Goal: Task Accomplishment & Management: Manage account settings

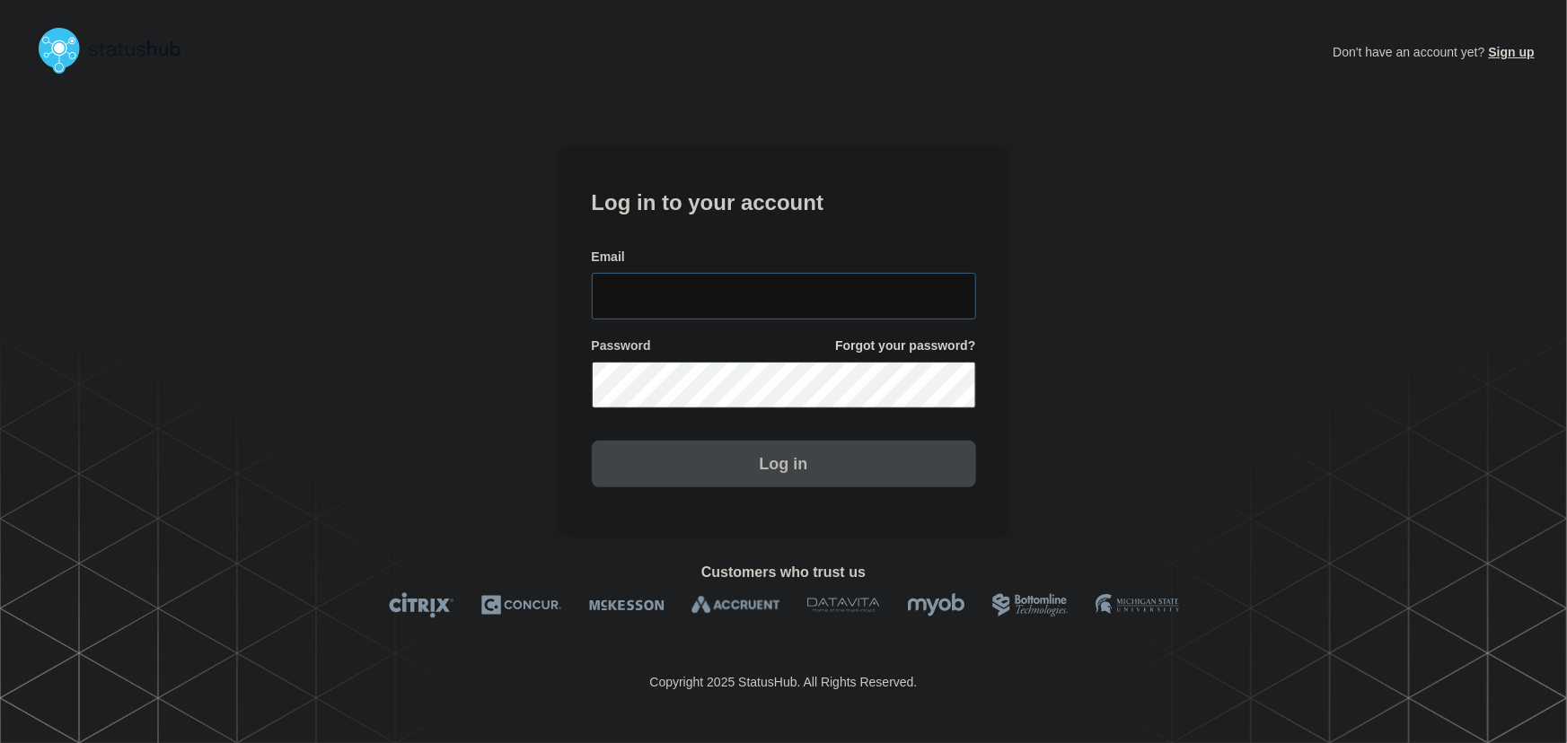
type input "[PERSON_NAME][EMAIL_ADDRESS][PERSON_NAME][DOMAIN_NAME]"
drag, startPoint x: 789, startPoint y: 282, endPoint x: 780, endPoint y: 274, distance: 12.1
click at [789, 282] on input "tyler.wolkey@conexon.us" at bounding box center [784, 296] width 384 height 47
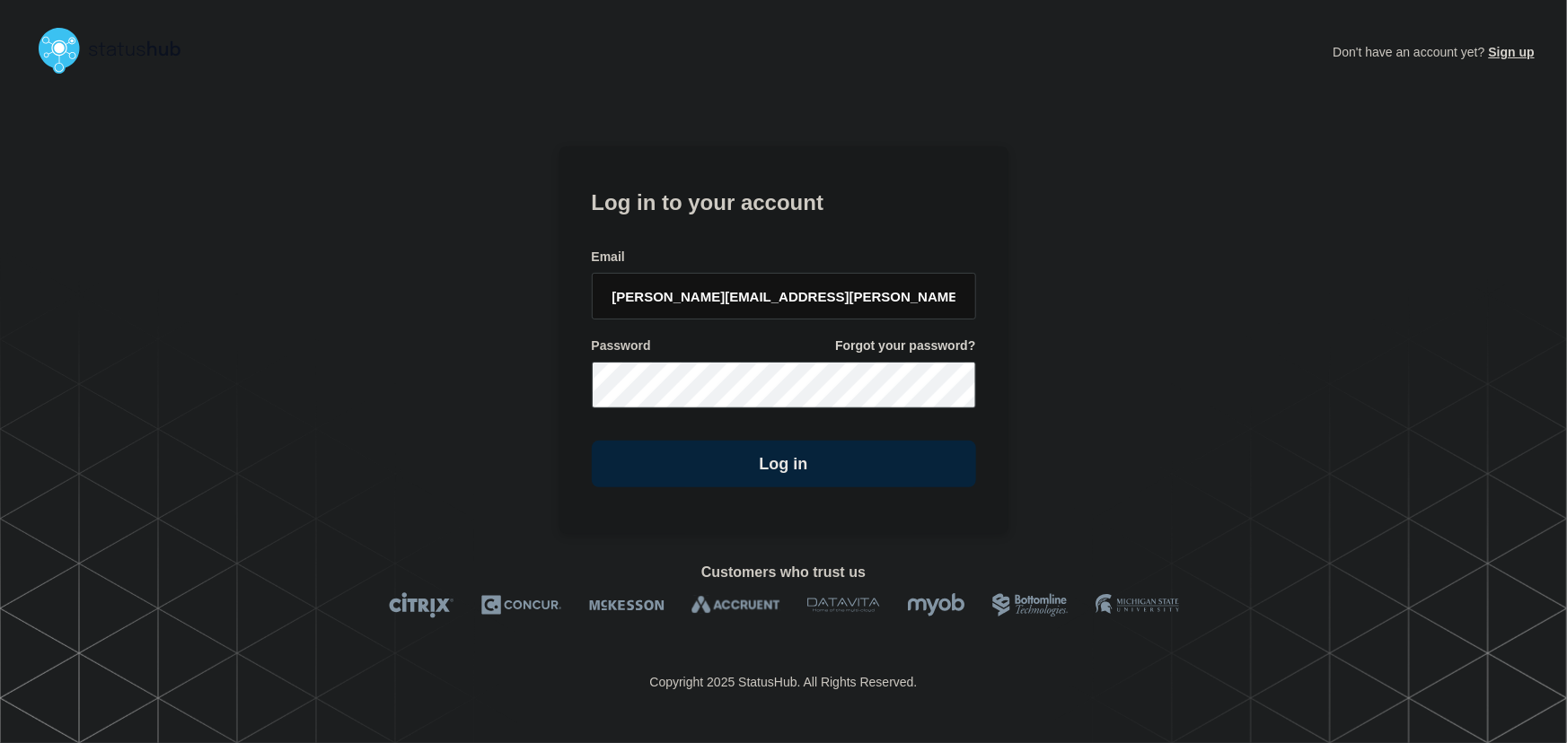
click at [691, 200] on h1 "Log in to your account" at bounding box center [784, 200] width 384 height 33
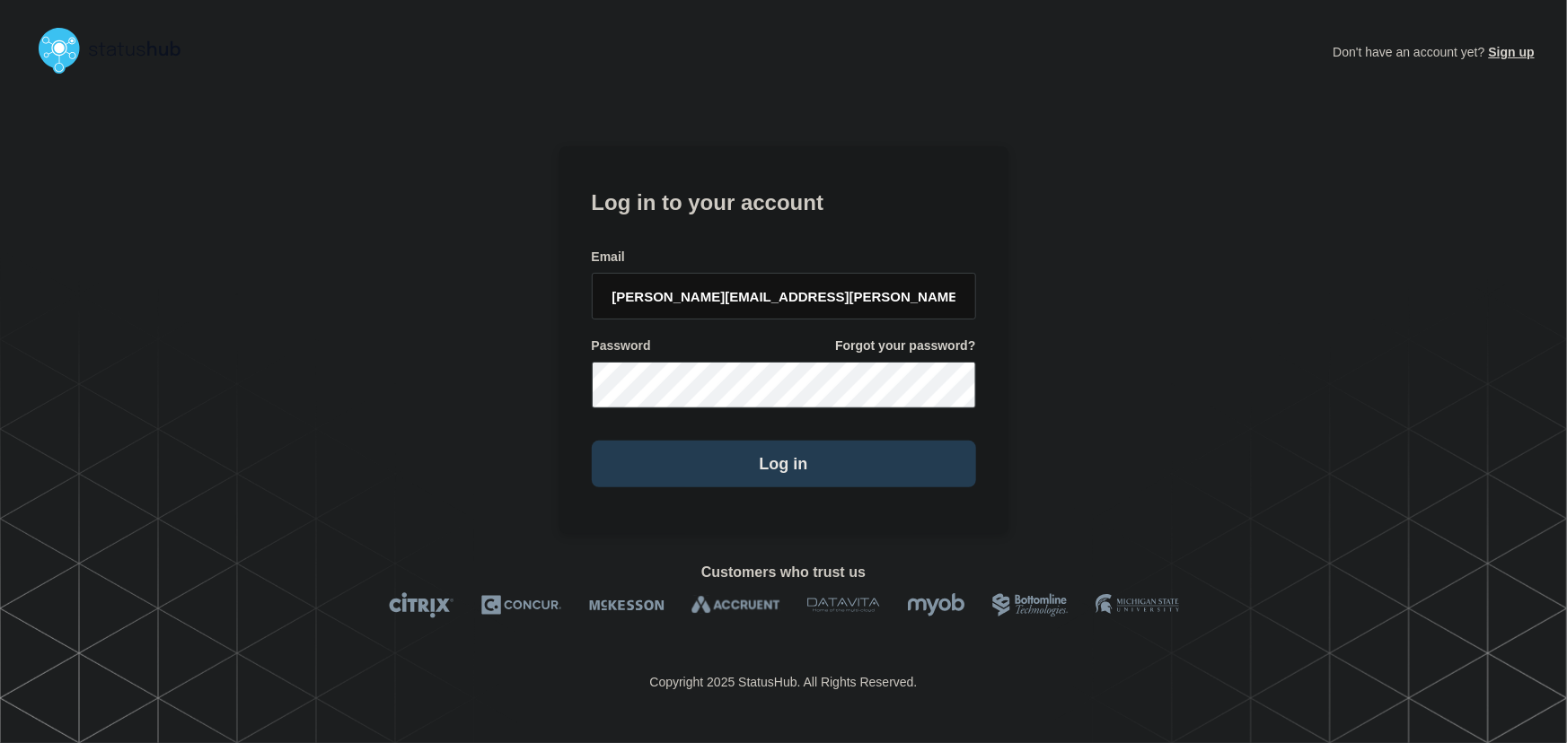
click at [777, 457] on button "Log in" at bounding box center [784, 464] width 384 height 47
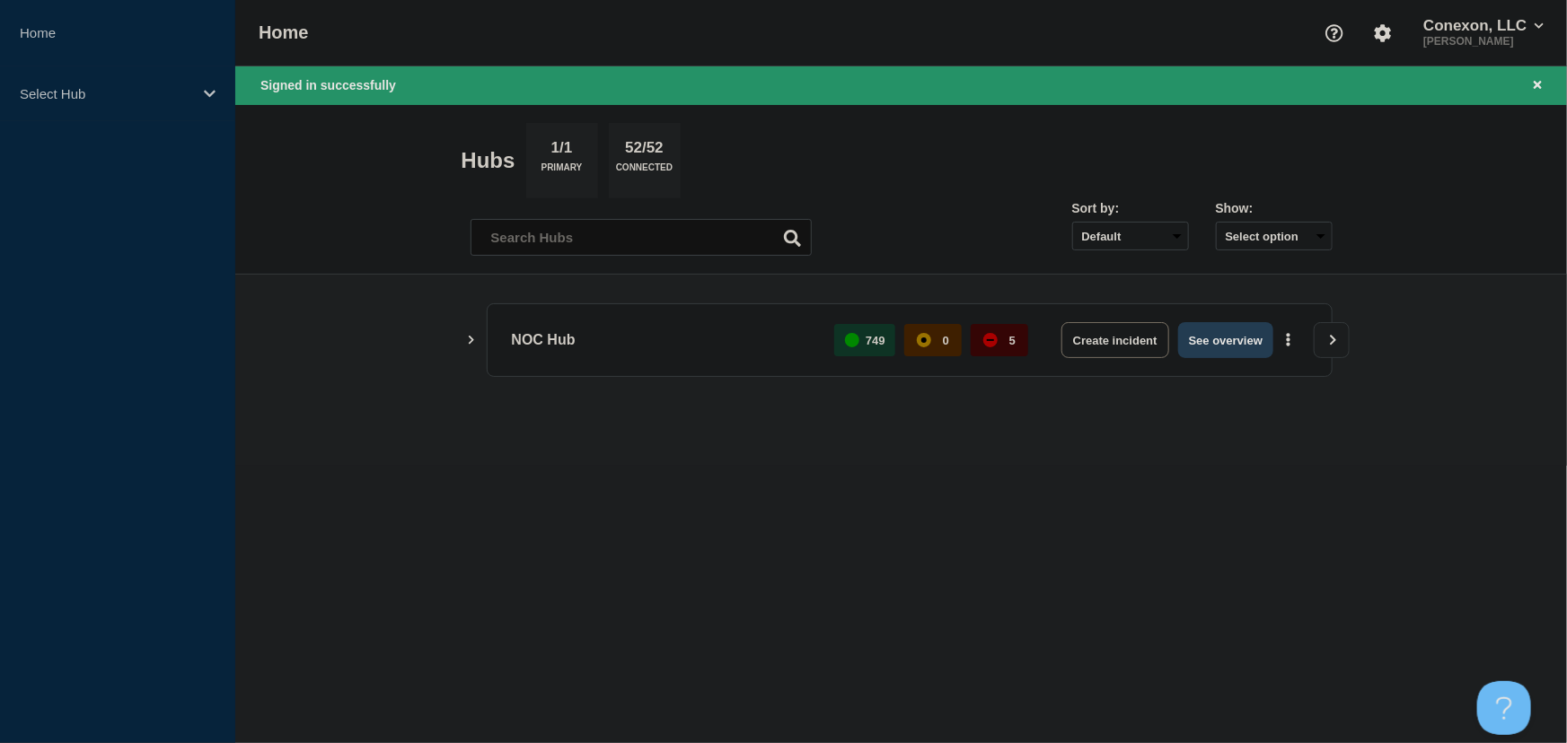
click at [1225, 346] on button "See overview" at bounding box center [1225, 340] width 95 height 36
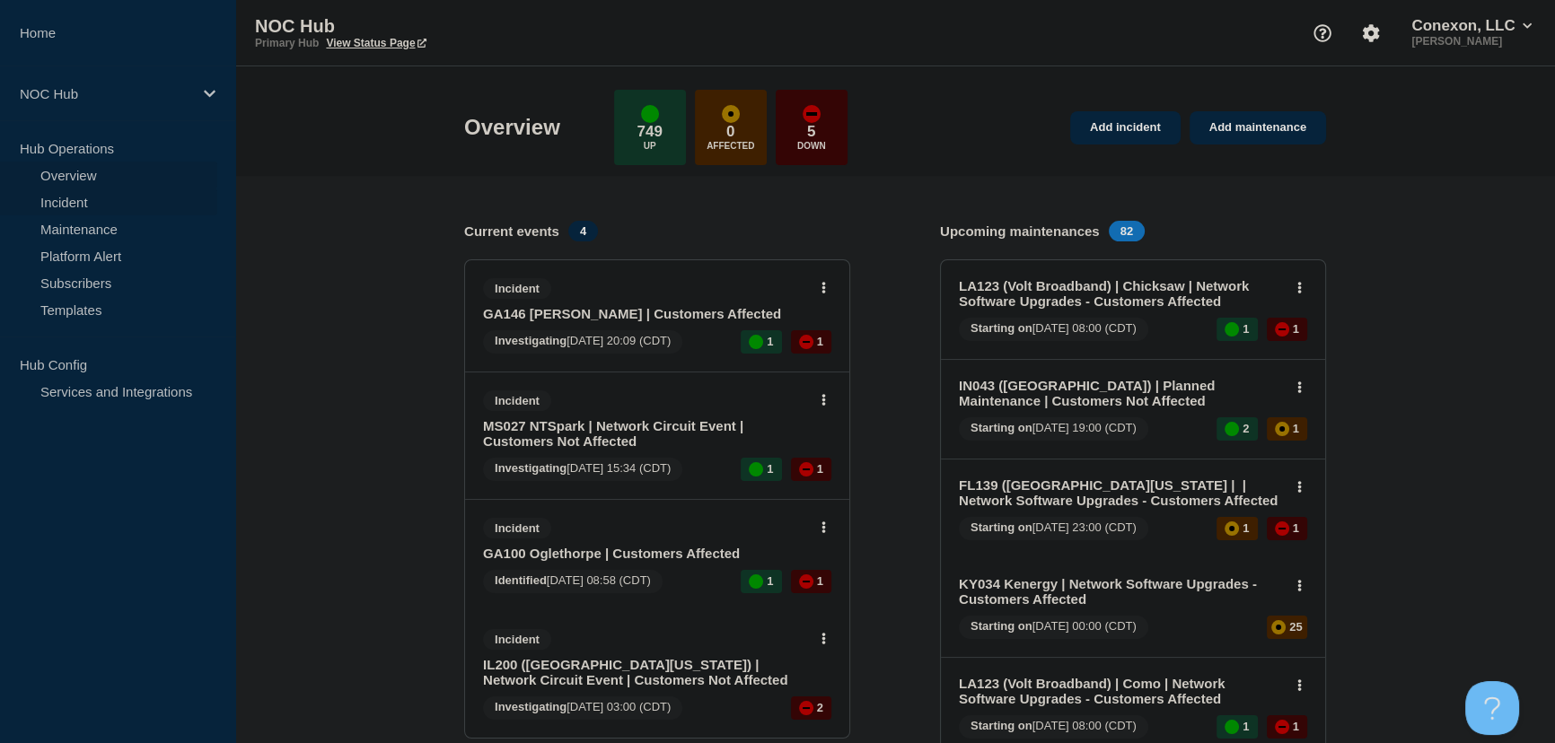
click at [58, 200] on link "Incident" at bounding box center [108, 202] width 217 height 27
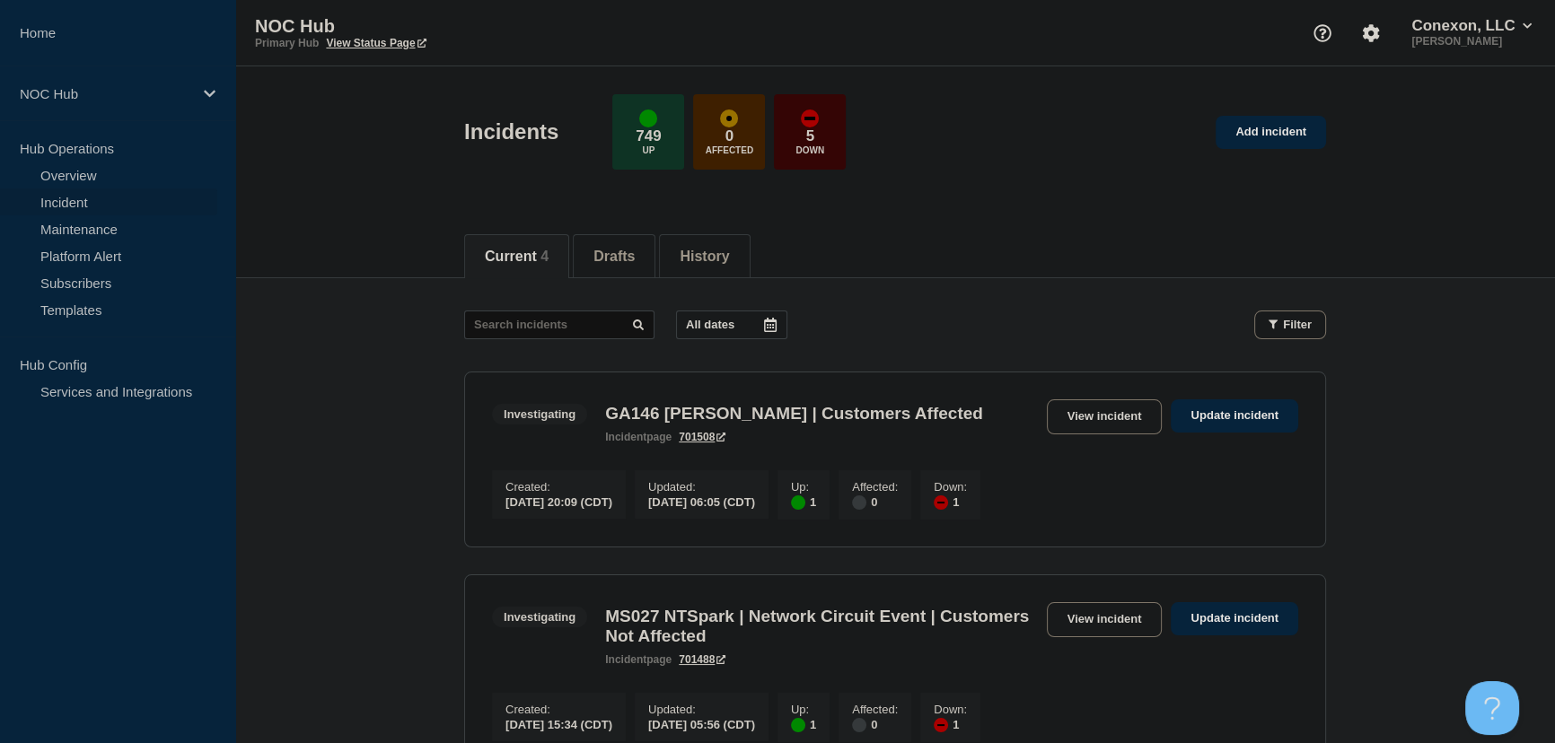
click at [305, 384] on main "All dates Filter Investigating 1 Up 1 Down GA146 Lester | Customers Affected Cr…" at bounding box center [895, 750] width 1320 height 944
click at [314, 384] on main "All dates Filter Investigating 1 Up 1 Down GA146 Lester | Customers Affected Cr…" at bounding box center [895, 750] width 1320 height 944
click at [330, 382] on main "All dates Filter Investigating 1 Up 1 Down GA146 Lester | Customers Affected Cr…" at bounding box center [895, 750] width 1320 height 944
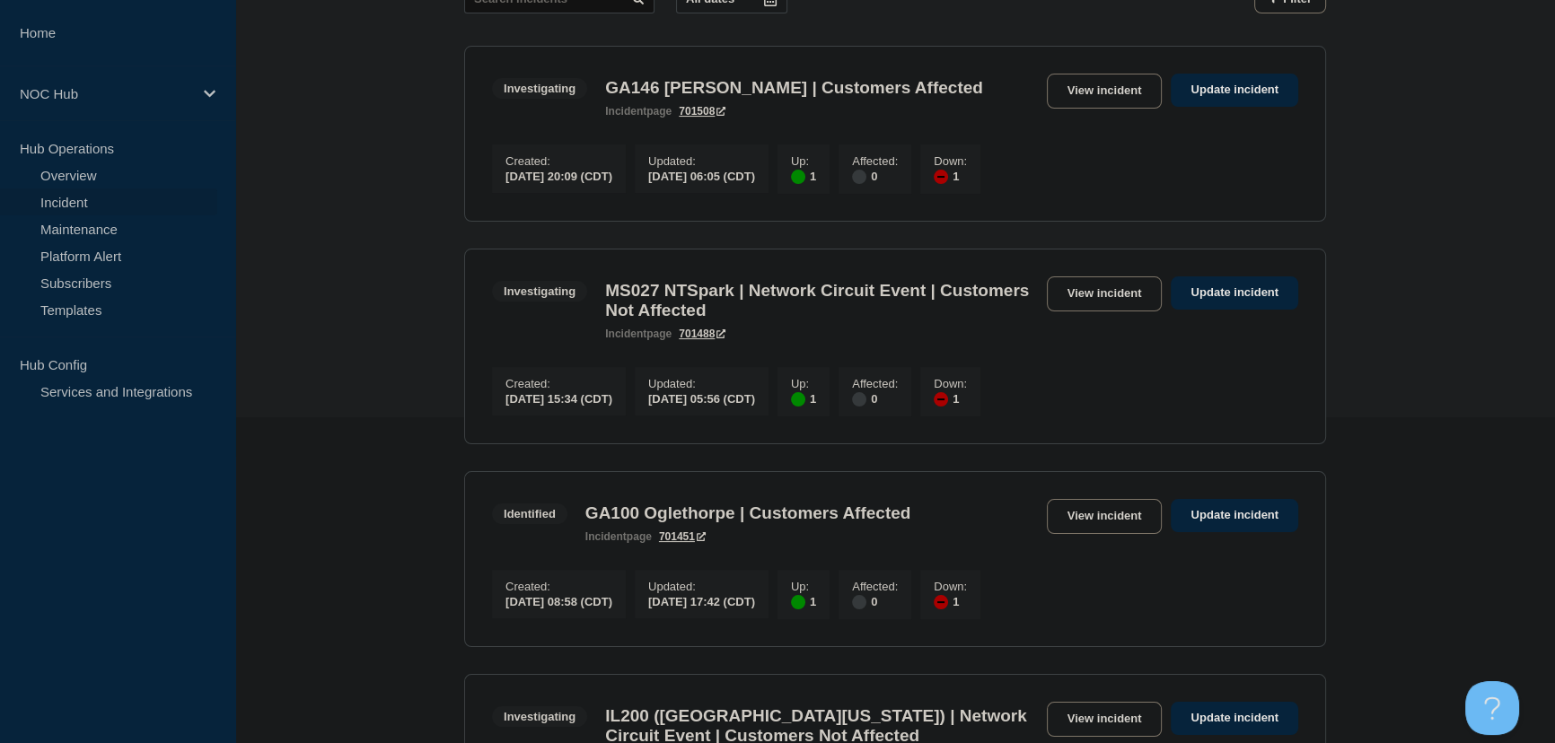
scroll to position [571, 0]
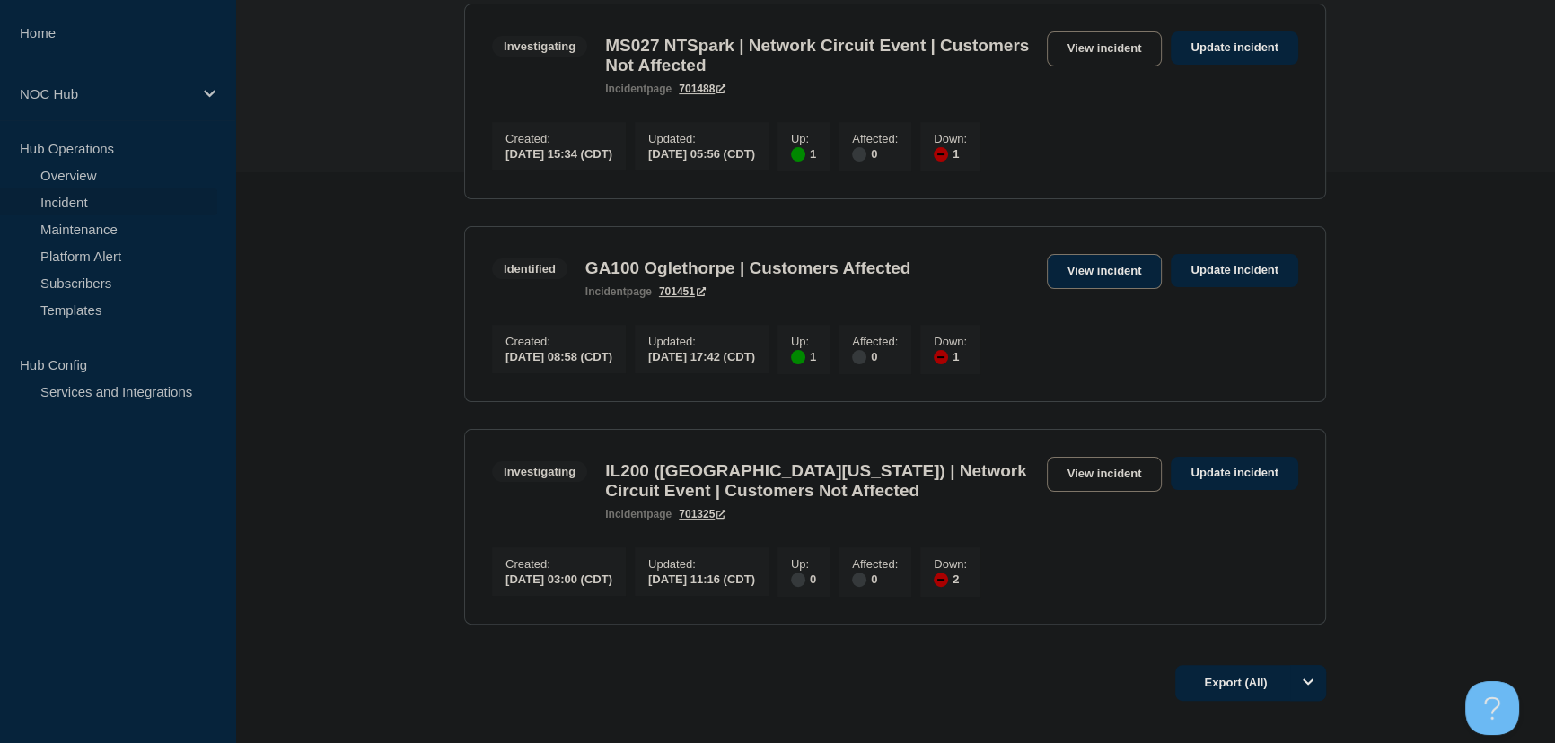
click at [1120, 284] on link "View incident" at bounding box center [1105, 271] width 116 height 35
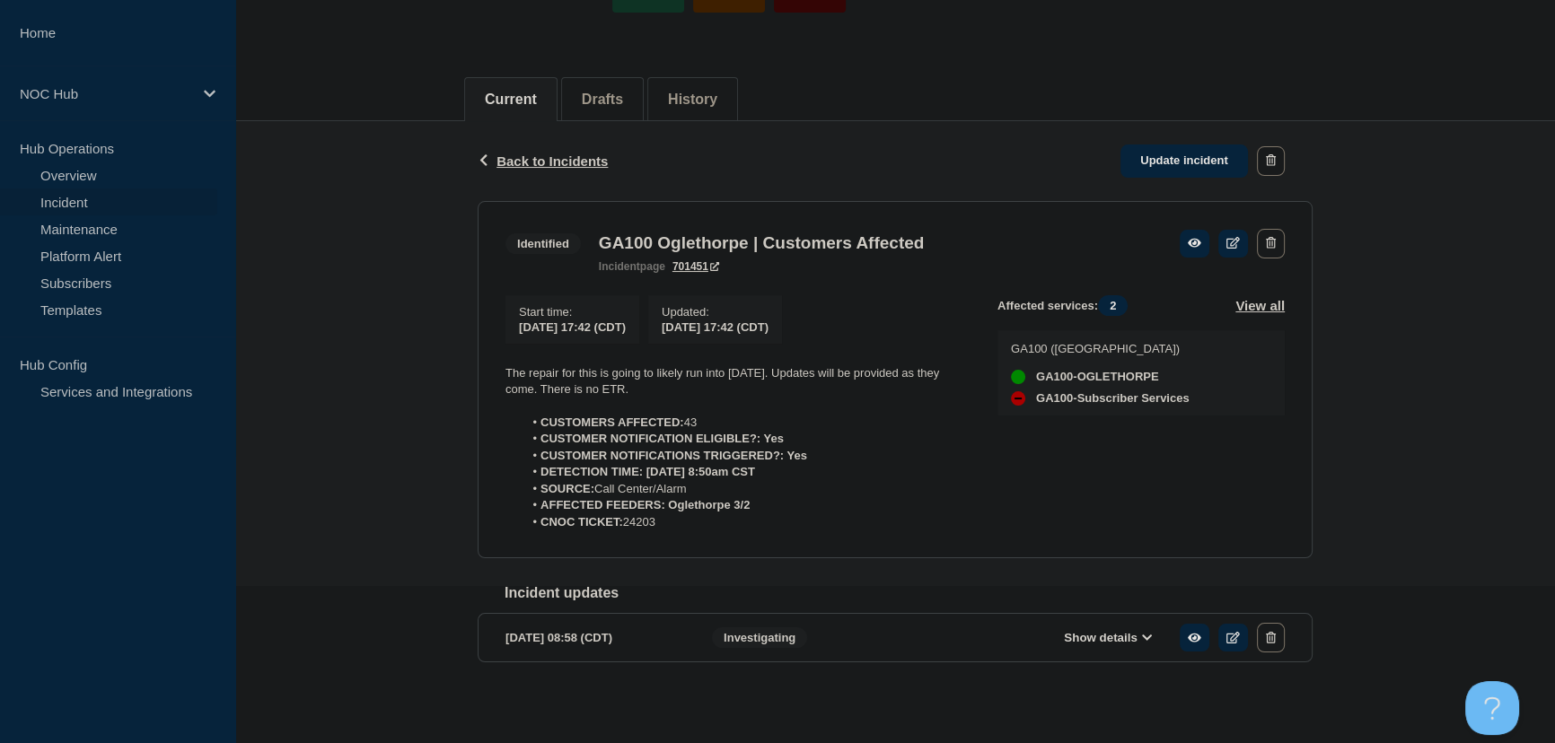
scroll to position [168, 0]
drag, startPoint x: 646, startPoint y: 496, endPoint x: 502, endPoint y: 368, distance: 193.3
click at [502, 368] on section "Identified GA100 Oglethorpe | Customers Affected incident page 701451 Start tim…" at bounding box center [895, 377] width 835 height 358
copy div "The repair for this is going to likely run into [DATE]. Updates will be provide…"
click at [1175, 148] on link "Update incident" at bounding box center [1183, 158] width 127 height 33
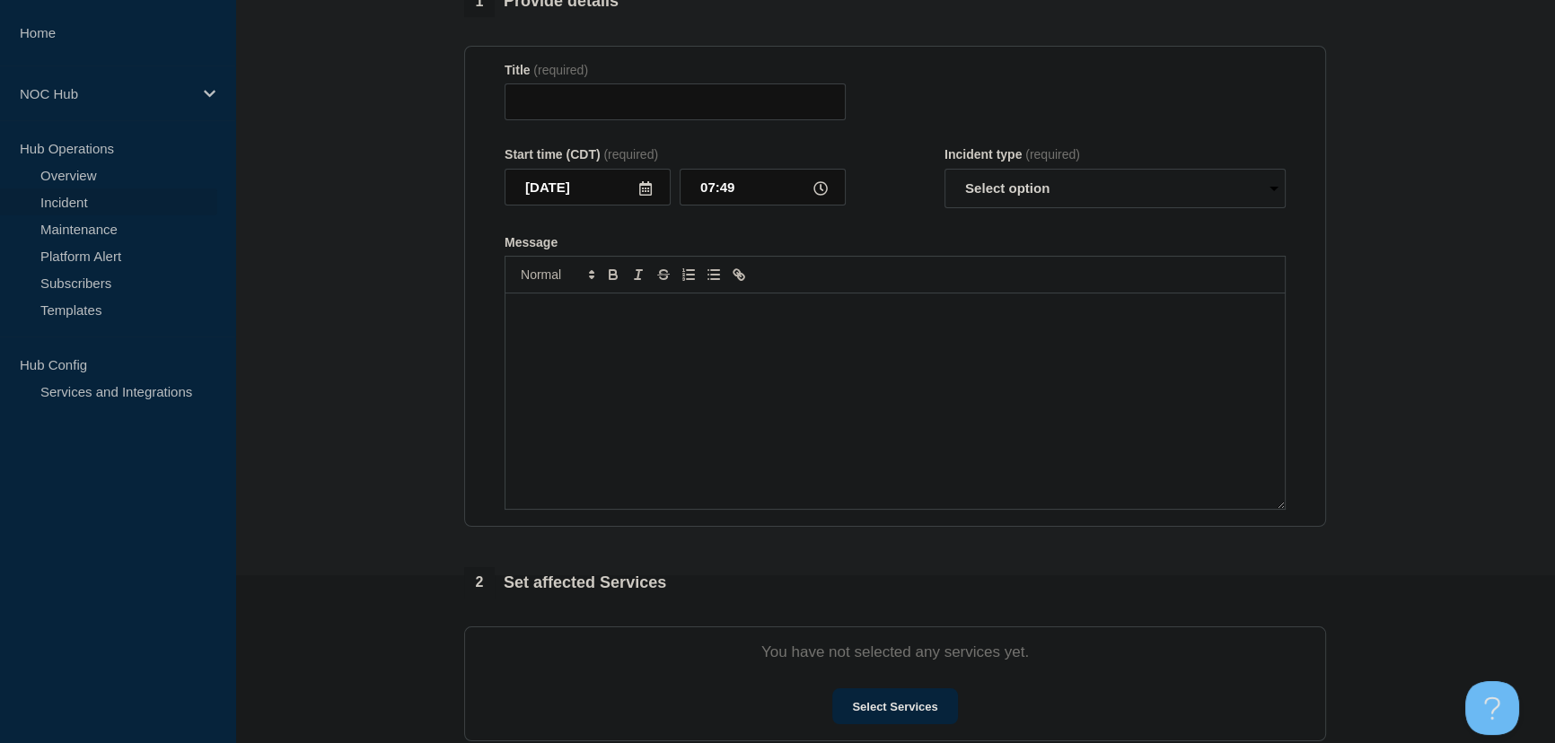
type input "GA100 Oglethorpe | Customers Affected"
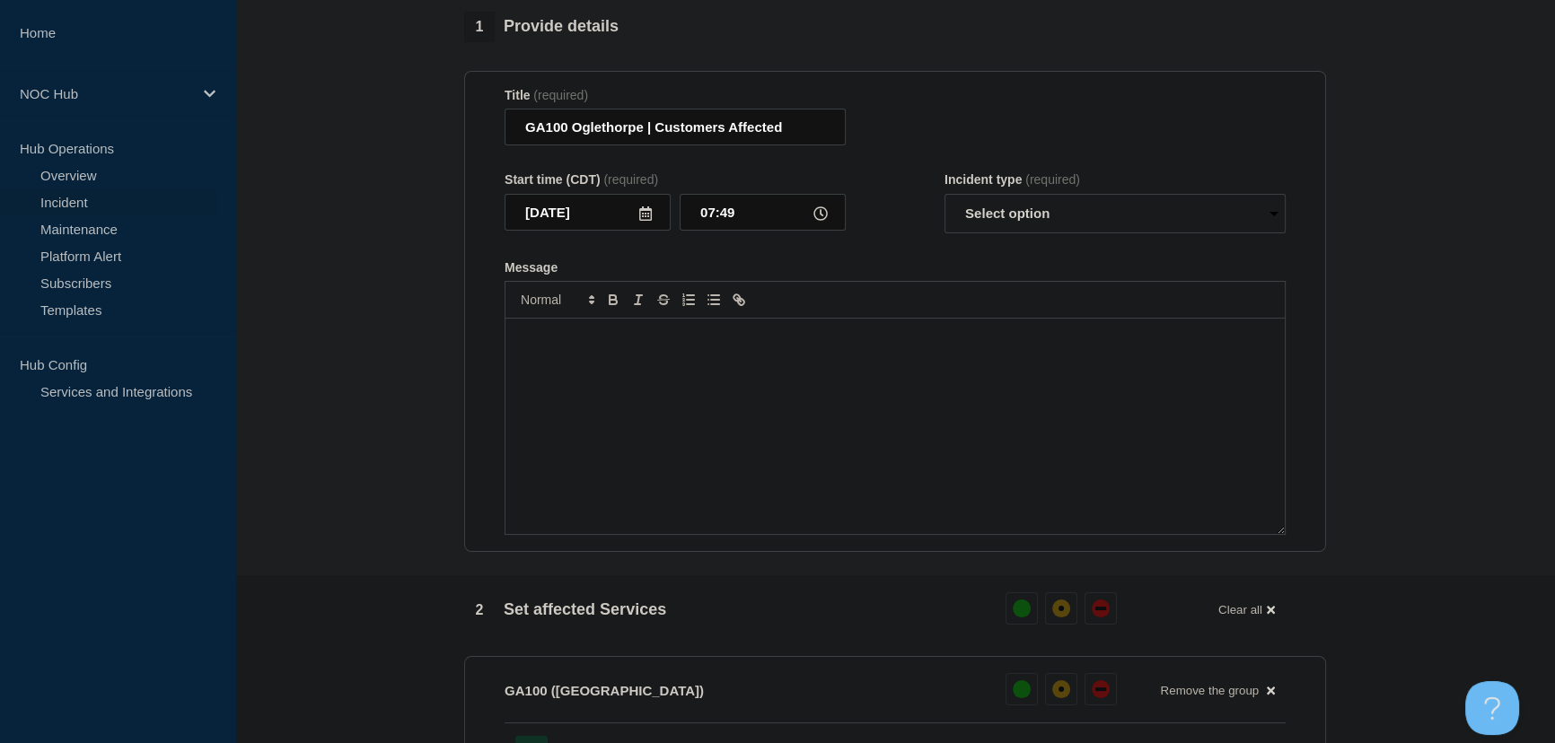
click at [727, 365] on div "Message" at bounding box center [894, 426] width 779 height 215
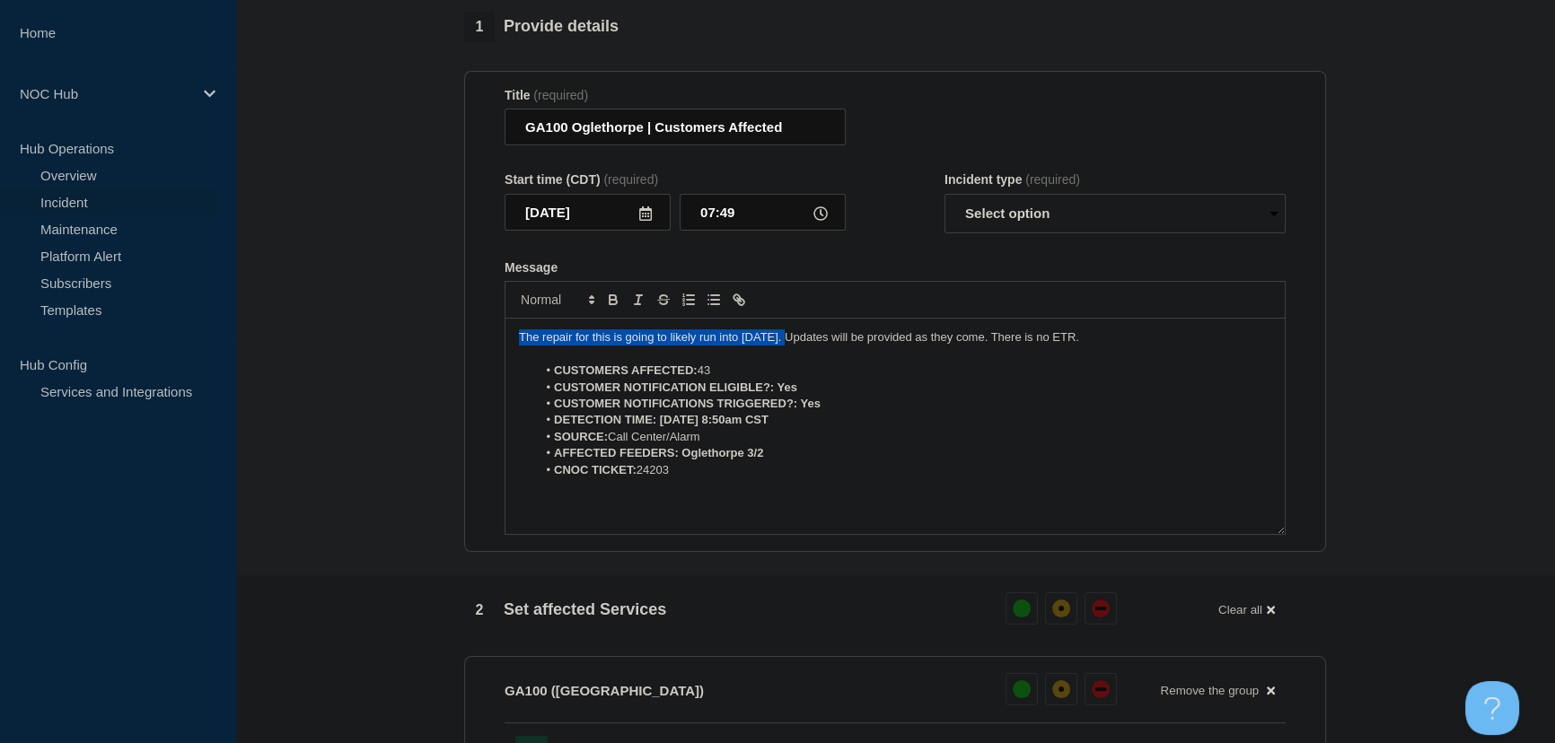
drag, startPoint x: 789, startPoint y: 347, endPoint x: 506, endPoint y: 355, distance: 282.9
click at [506, 355] on div "The repair for this is going to likely run into [DATE]. Updates will be provide…" at bounding box center [894, 426] width 779 height 215
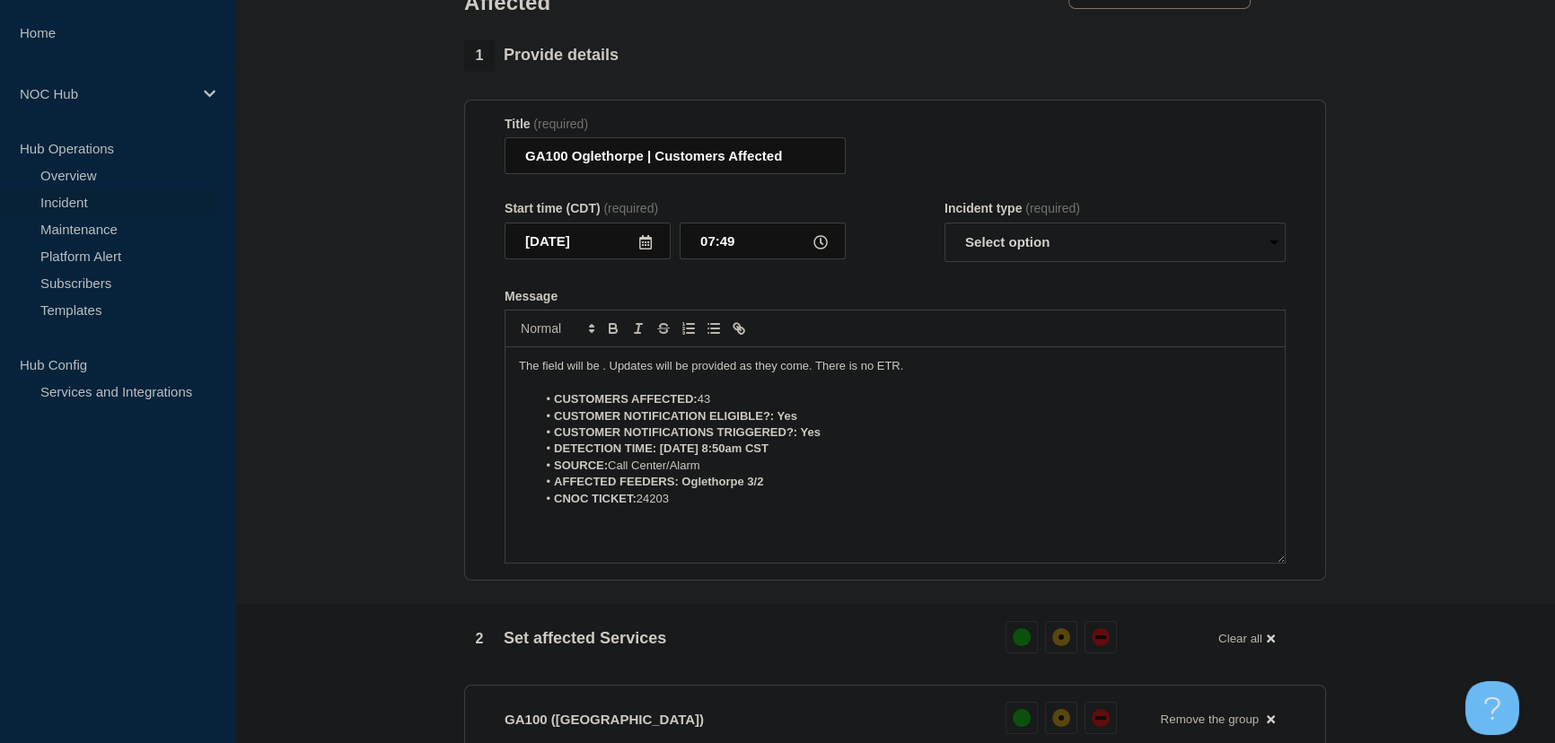
scroll to position [4, 0]
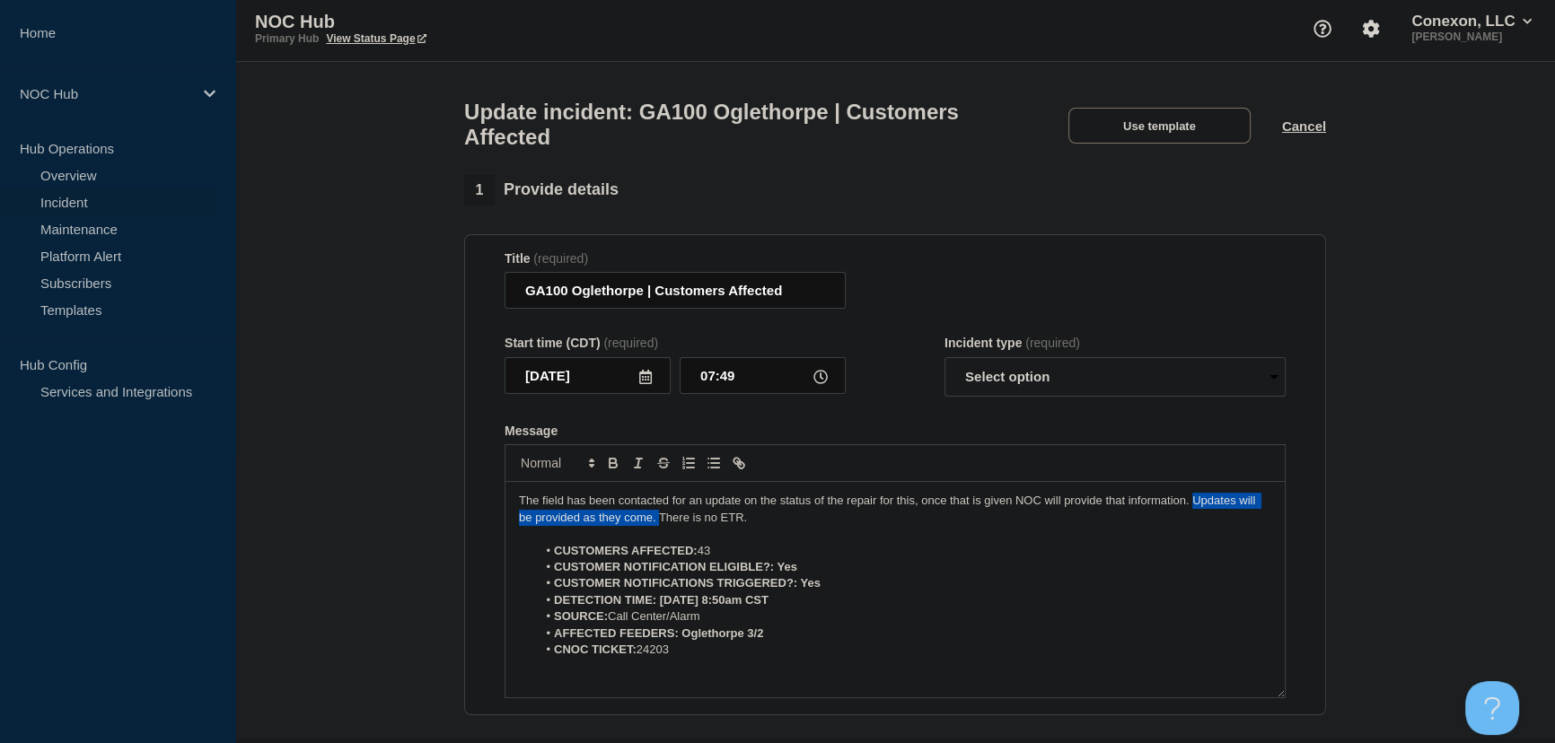
drag, startPoint x: 645, startPoint y: 528, endPoint x: 1195, endPoint y: 514, distance: 550.5
click at [1195, 514] on p "The field has been contacted for an update on the status of the repair for this…" at bounding box center [895, 509] width 752 height 33
click at [584, 526] on p "The field has been contacted for an update on the status of the repair for this…" at bounding box center [895, 509] width 752 height 33
click at [970, 381] on select "Select option Investigating Identified Monitoring Resolved" at bounding box center [1114, 377] width 341 height 40
select select "investigating"
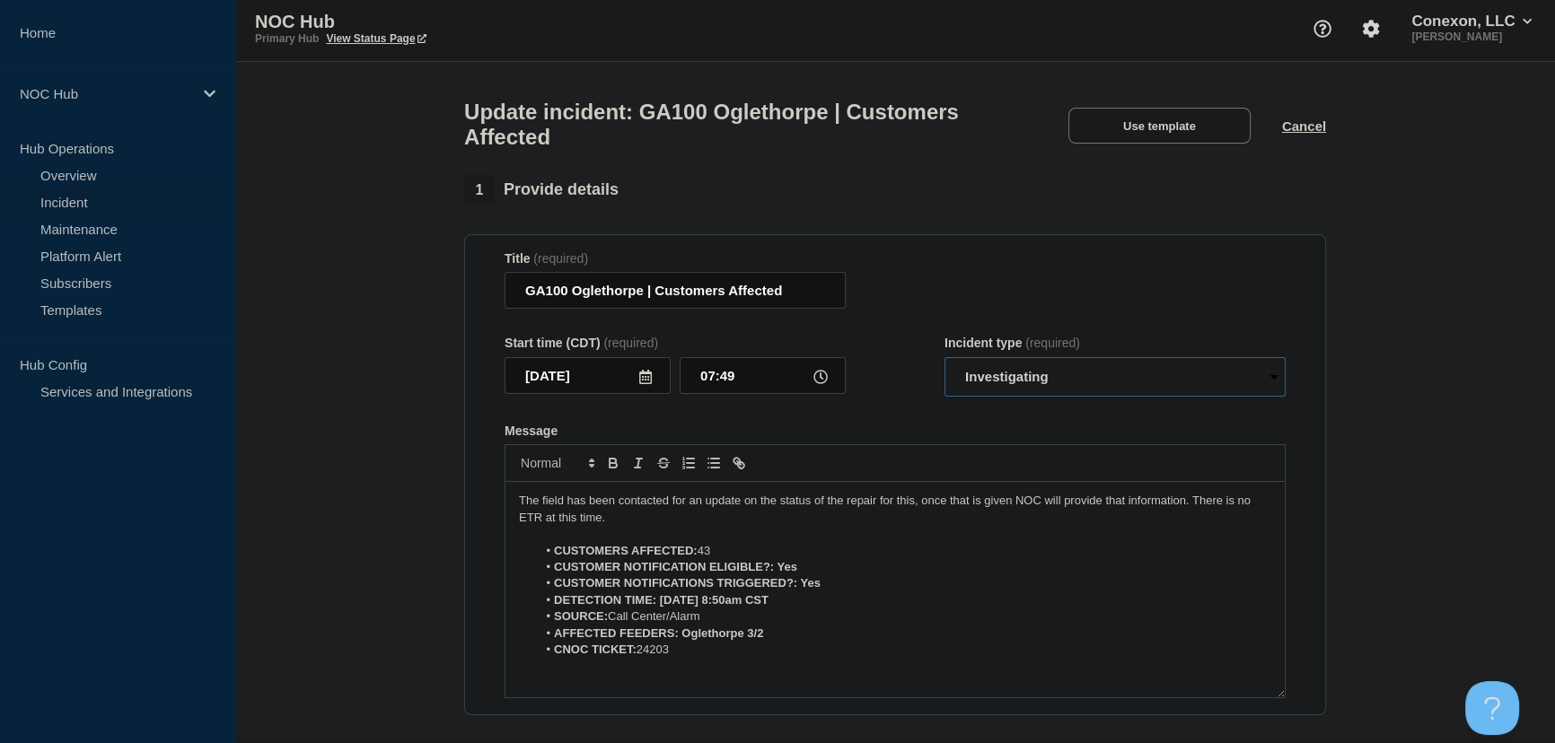
click at [944, 367] on select "Select option Investigating Identified Monitoring Resolved" at bounding box center [1114, 377] width 341 height 40
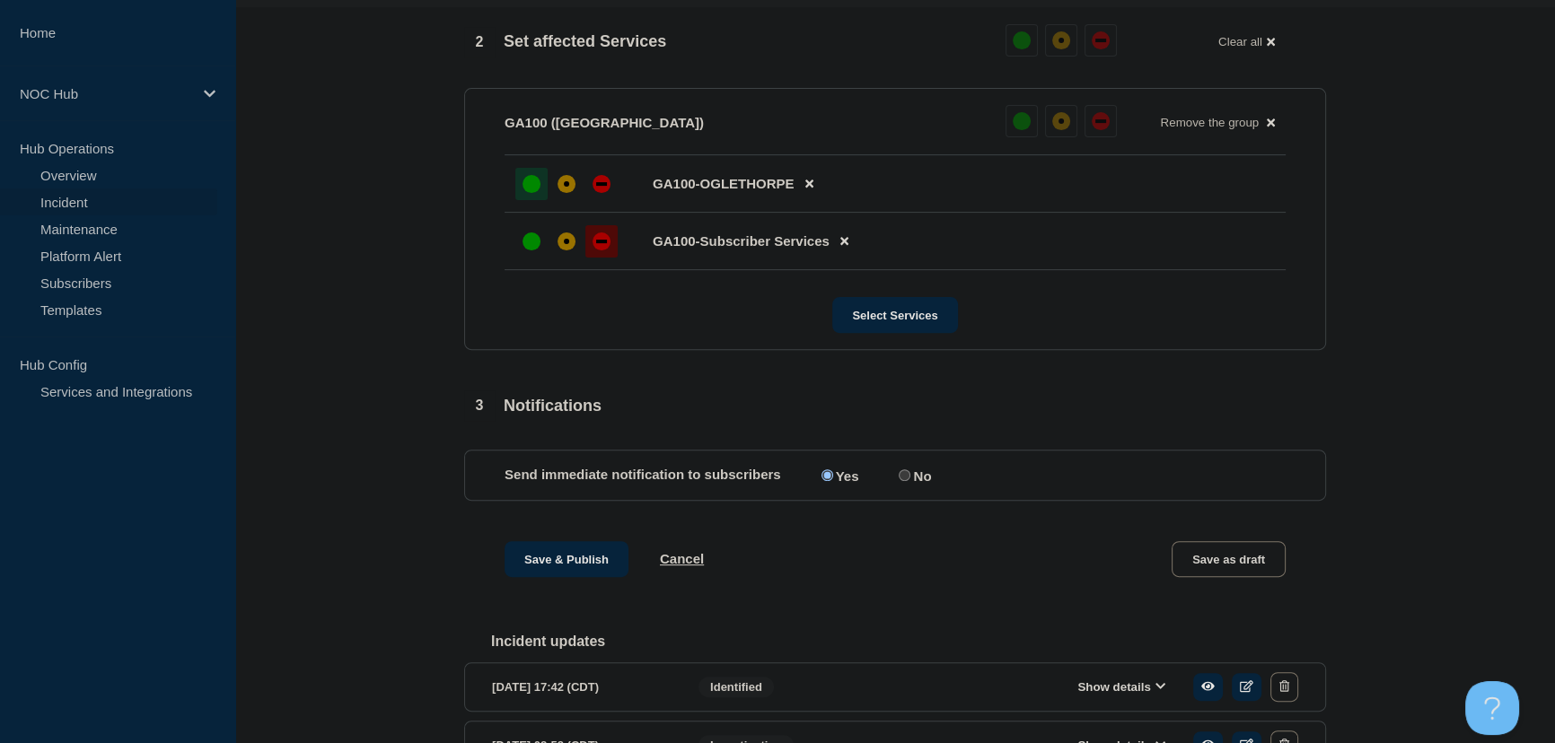
scroll to position [856, 0]
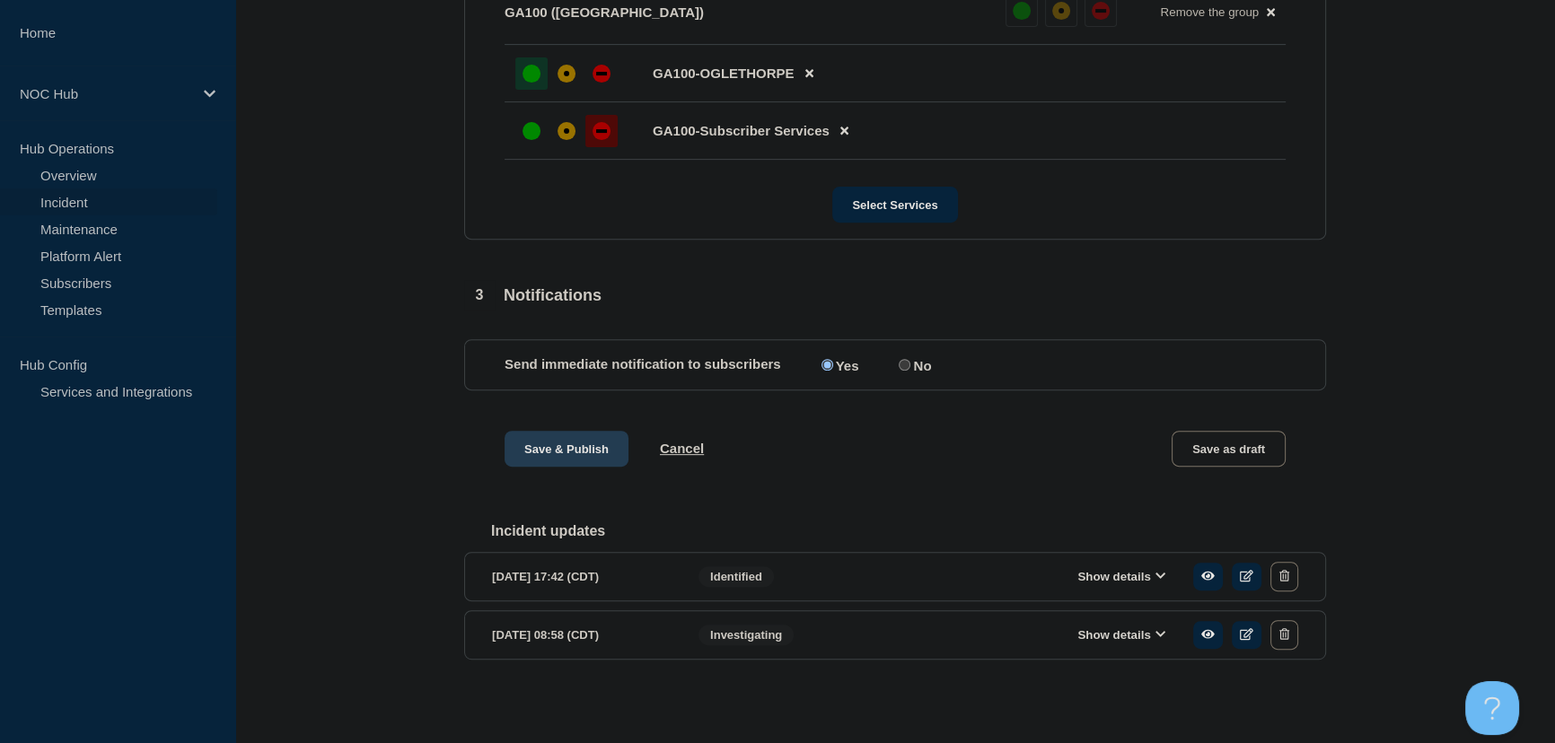
click at [559, 444] on button "Save & Publish" at bounding box center [567, 449] width 124 height 36
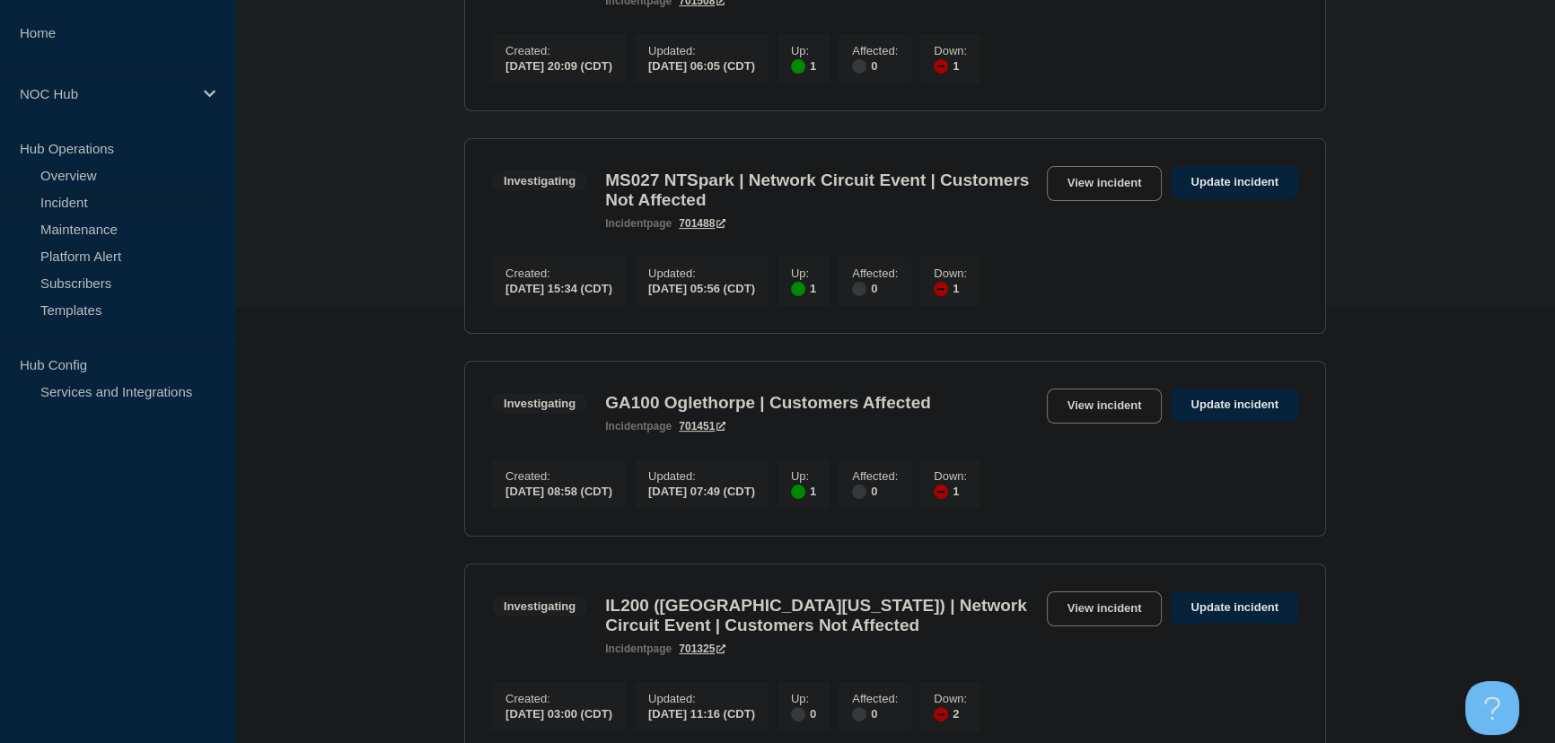
scroll to position [571, 0]
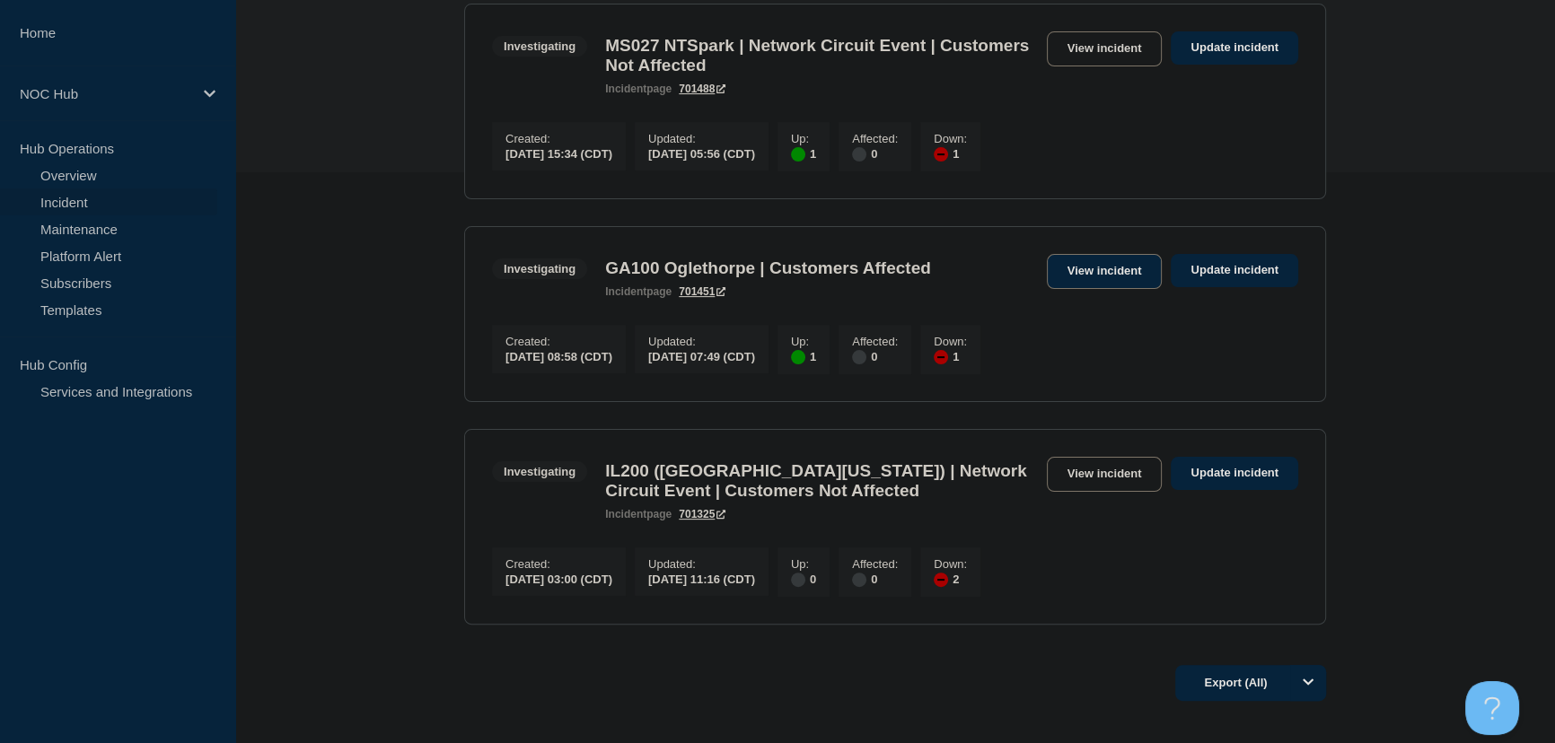
click at [1058, 288] on link "View incident" at bounding box center [1105, 271] width 116 height 35
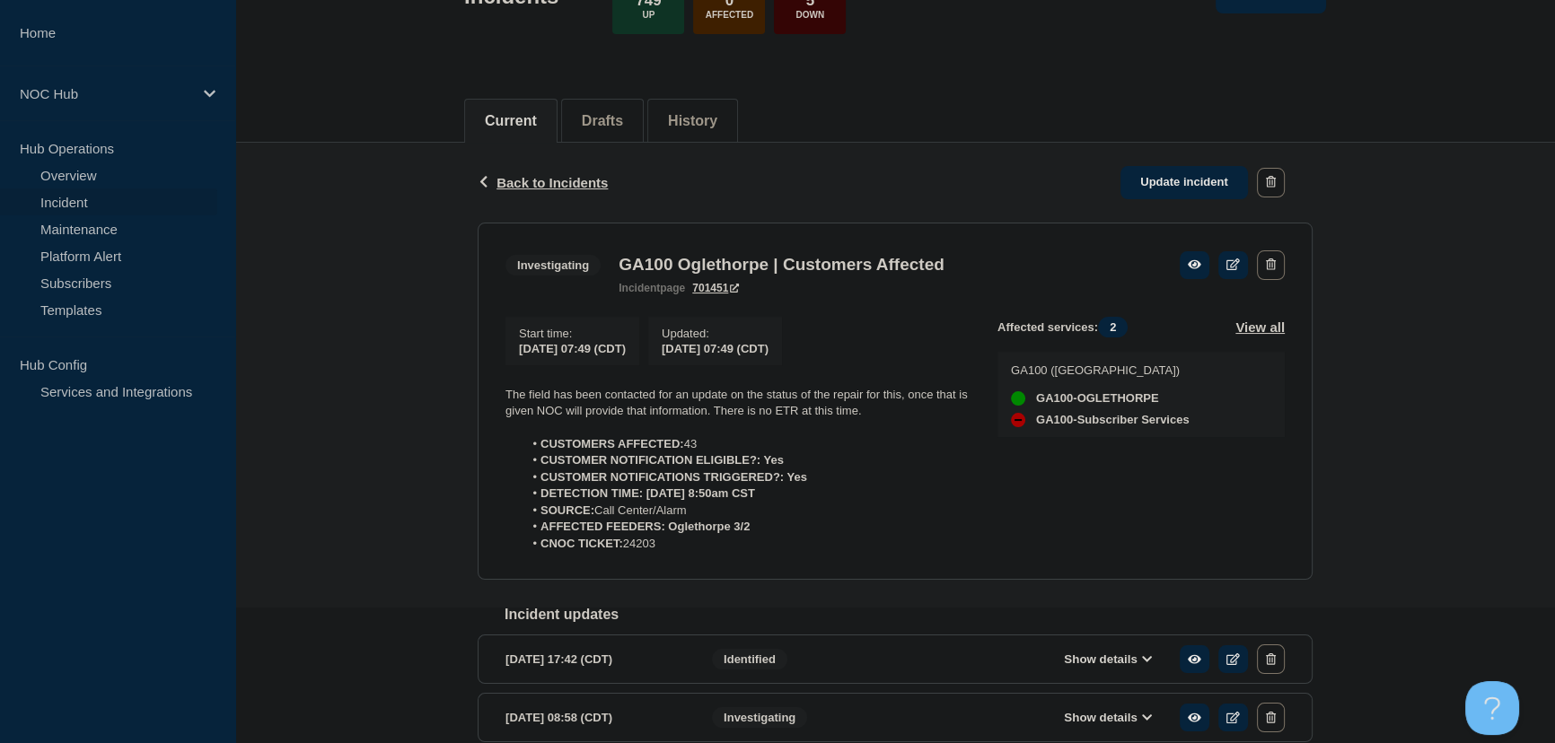
scroll to position [162, 0]
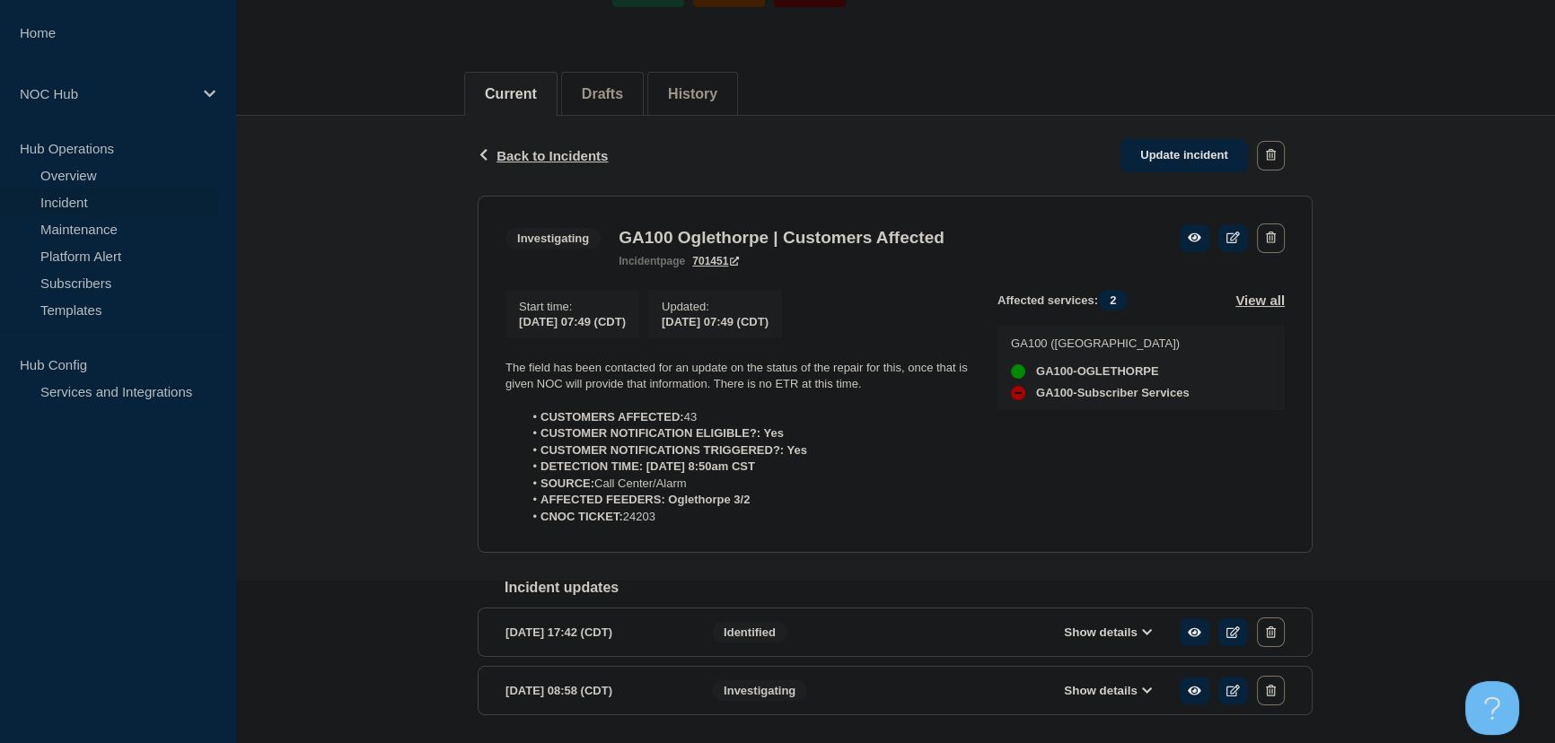
drag, startPoint x: 622, startPoint y: 496, endPoint x: 476, endPoint y: 359, distance: 200.1
click at [476, 359] on div "Back Back to Incidents Update incident Investigating GA100 Oglethorpe | Custome…" at bounding box center [895, 444] width 862 height 657
click at [1187, 154] on link "Update incident" at bounding box center [1183, 155] width 127 height 33
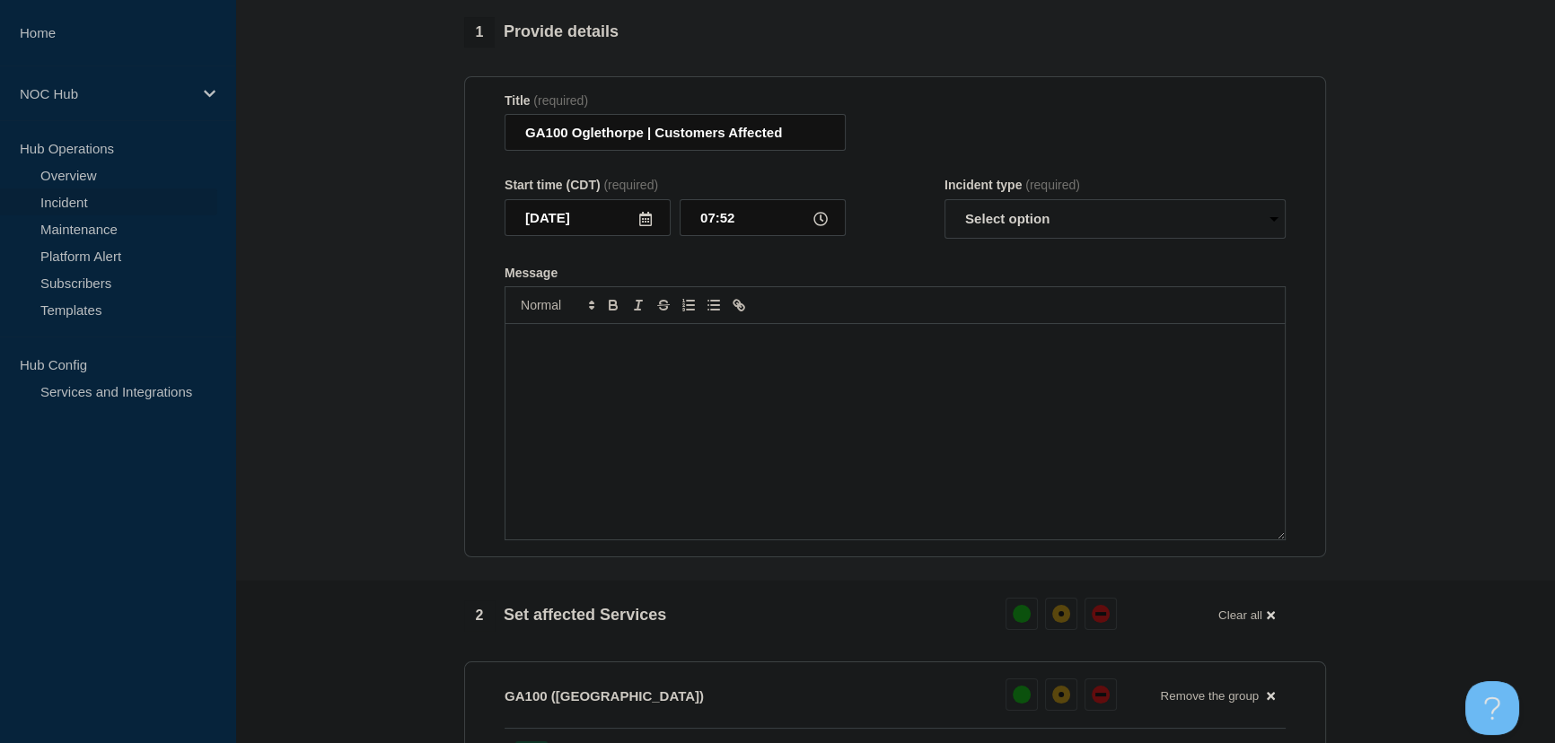
click at [821, 374] on div "Message" at bounding box center [894, 431] width 779 height 215
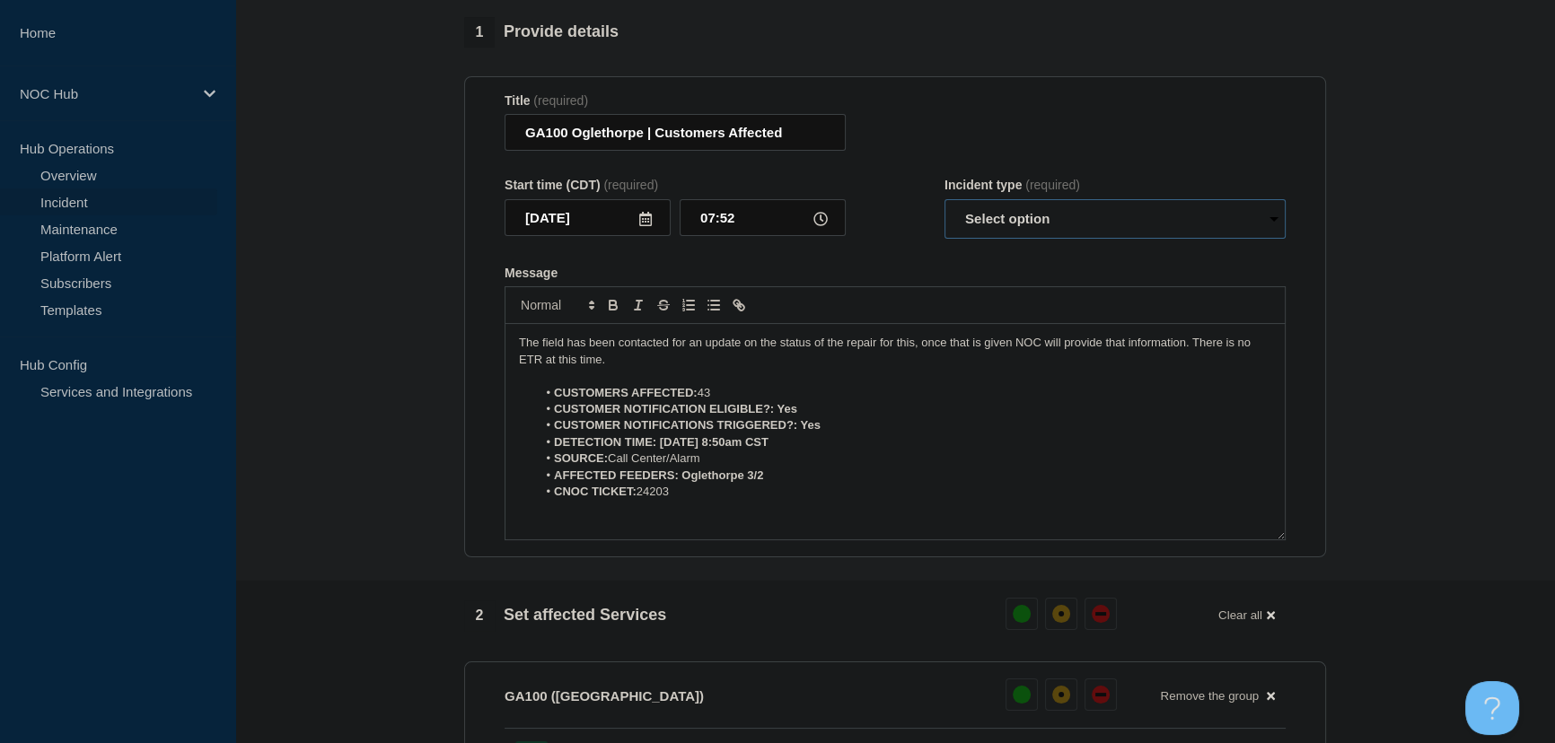
click at [972, 235] on select "Select option Investigating Identified Monitoring Resolved" at bounding box center [1114, 219] width 341 height 40
select select "identified"
click at [944, 208] on select "Select option Investigating Identified Monitoring Resolved" at bounding box center [1114, 219] width 341 height 40
click at [915, 262] on form "Title (required) GA100 Oglethorpe | Customers Affected Start time (CDT) (requir…" at bounding box center [895, 317] width 781 height 448
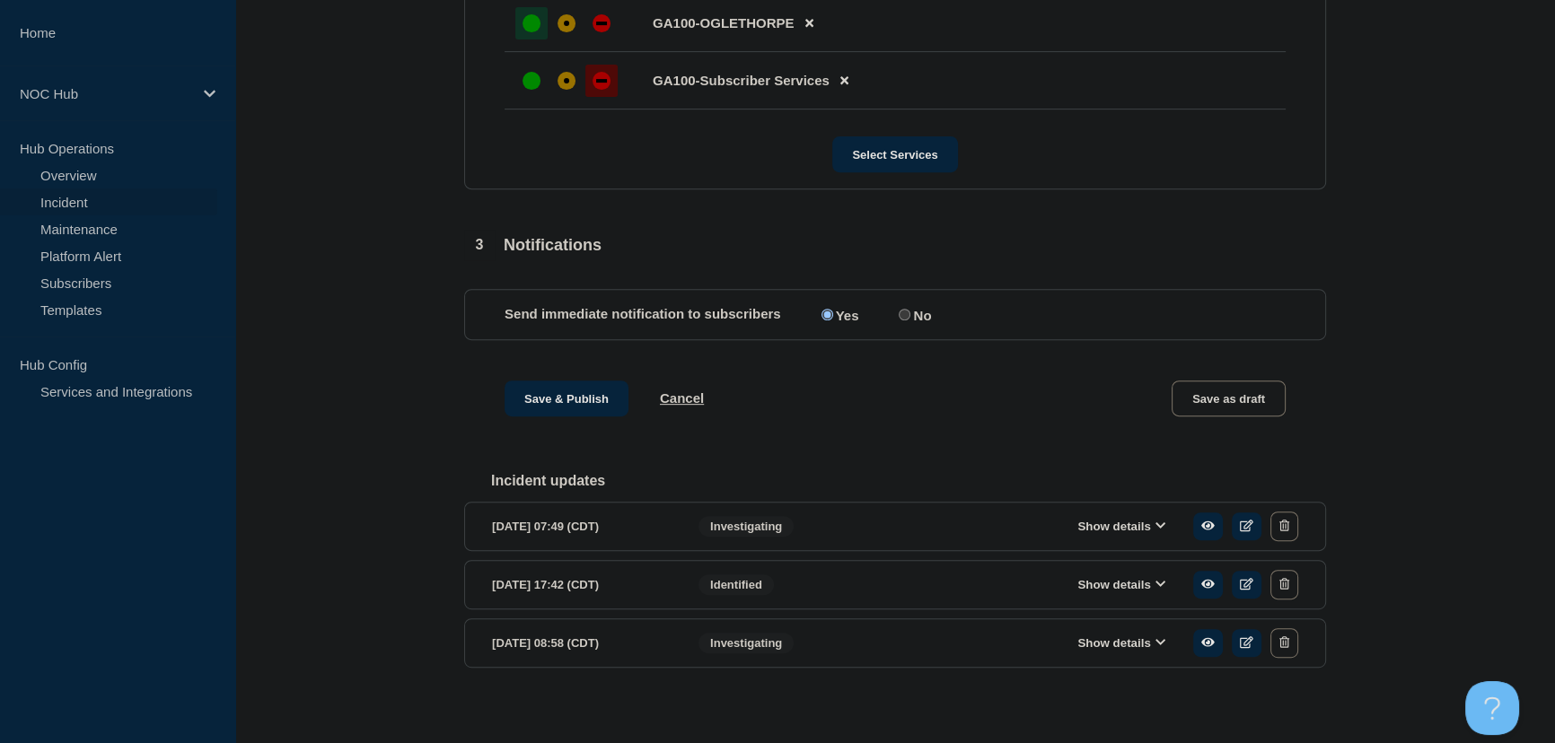
scroll to position [898, 0]
click at [909, 320] on input "No" at bounding box center [905, 314] width 12 height 12
radio input "true"
radio input "false"
click at [570, 408] on button "Save & Publish" at bounding box center [567, 398] width 124 height 36
